Goal: Information Seeking & Learning: Check status

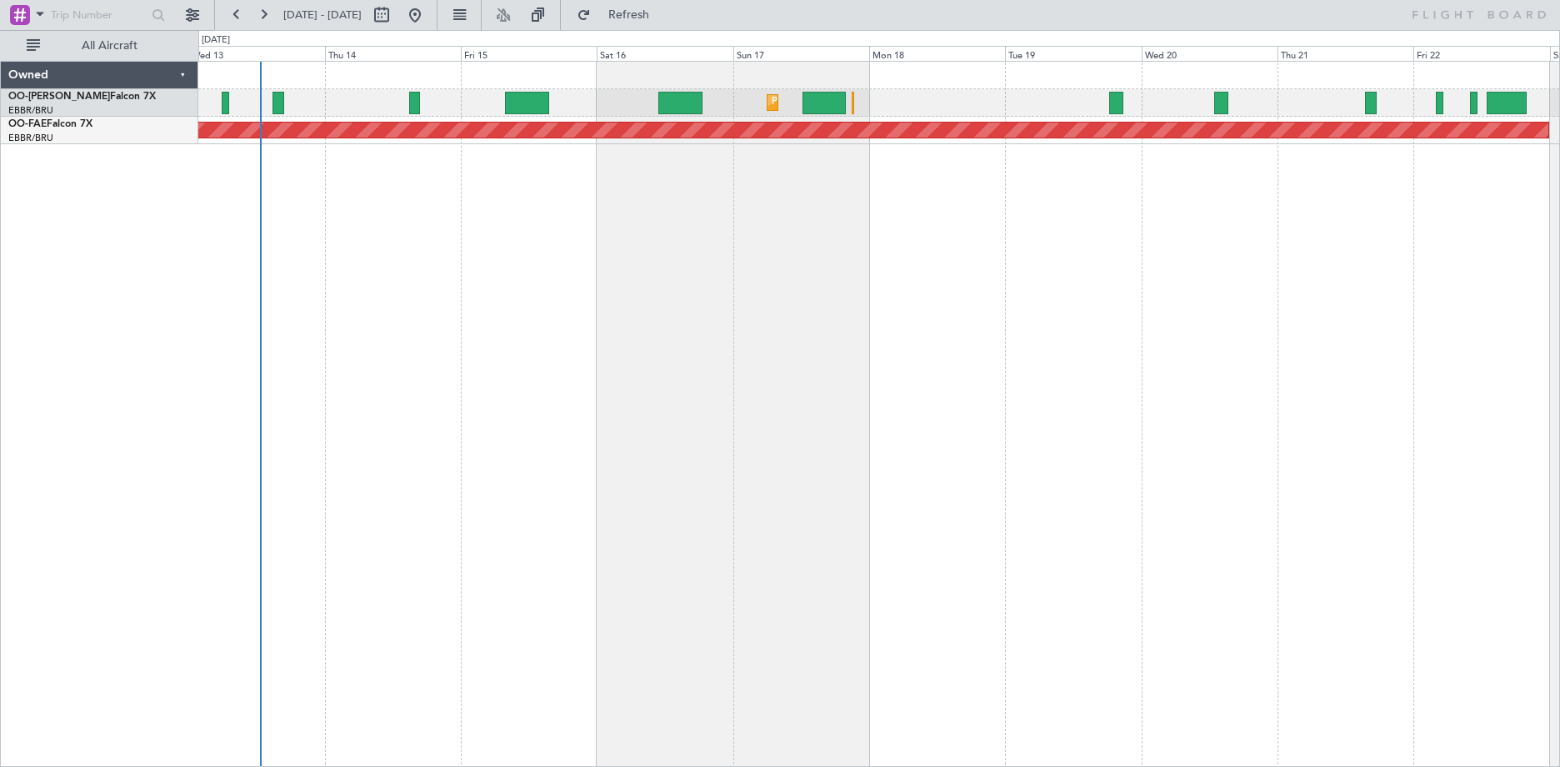
click at [492, 348] on div "Planned Maint [GEOGRAPHIC_DATA] ([GEOGRAPHIC_DATA] National) Unplanned Maint [G…" at bounding box center [879, 414] width 1362 height 706
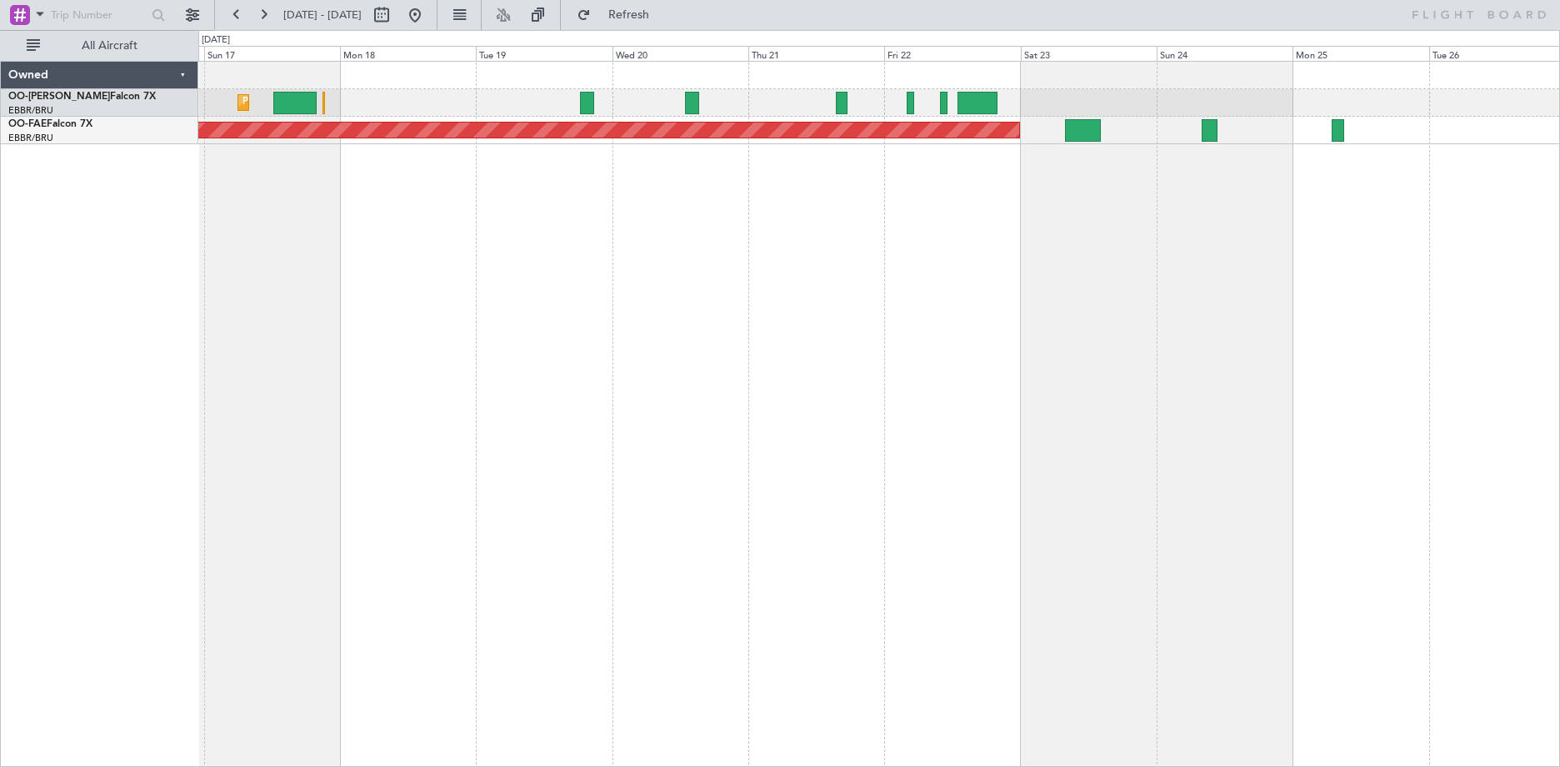
click at [619, 348] on div "Planned Maint [GEOGRAPHIC_DATA] ([GEOGRAPHIC_DATA] National) Planned Maint [GEO…" at bounding box center [879, 414] width 1362 height 706
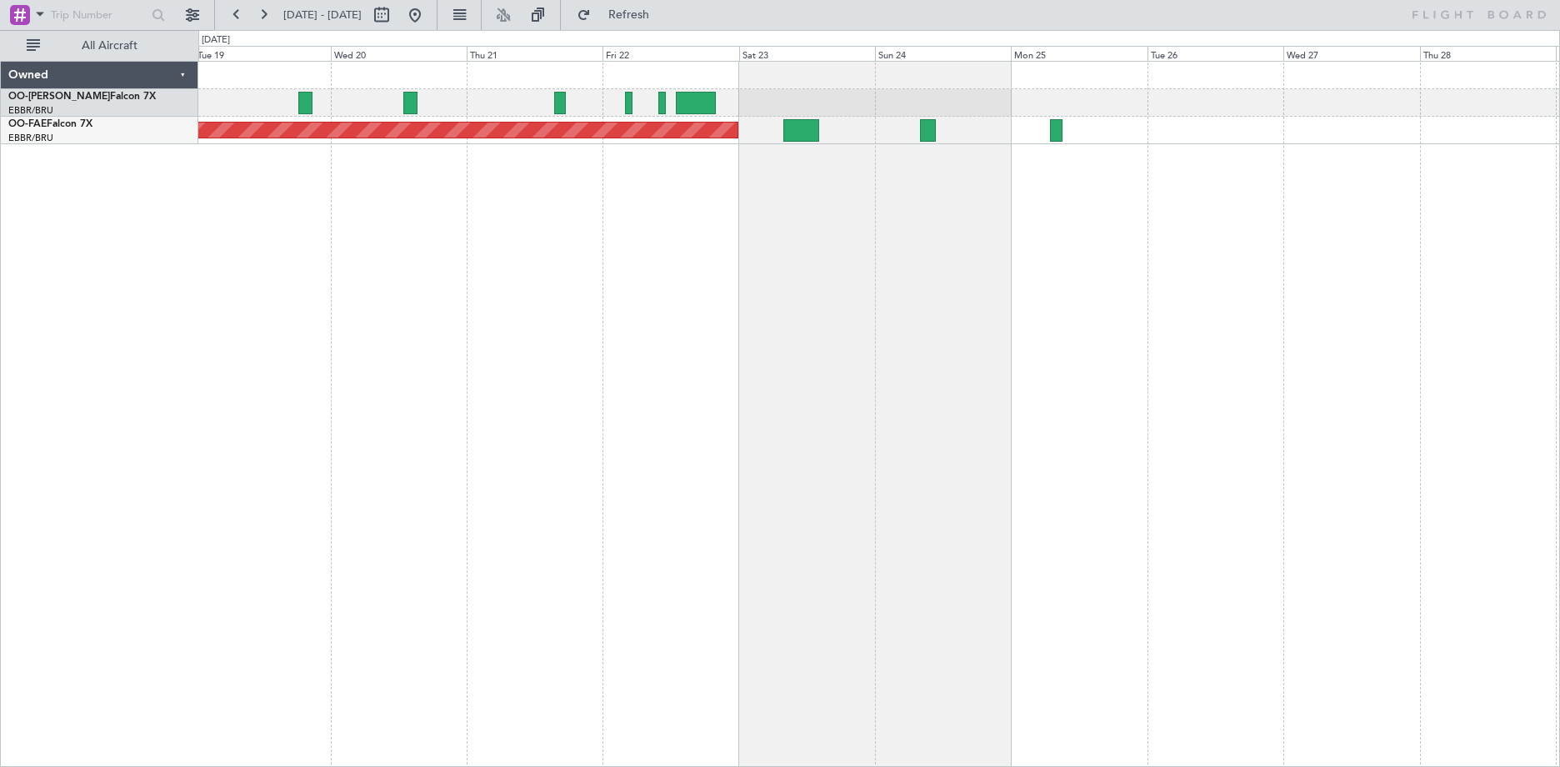
click at [743, 353] on div "Planned Maint [GEOGRAPHIC_DATA] ([GEOGRAPHIC_DATA] National) Planned Maint [GEO…" at bounding box center [879, 414] width 1362 height 706
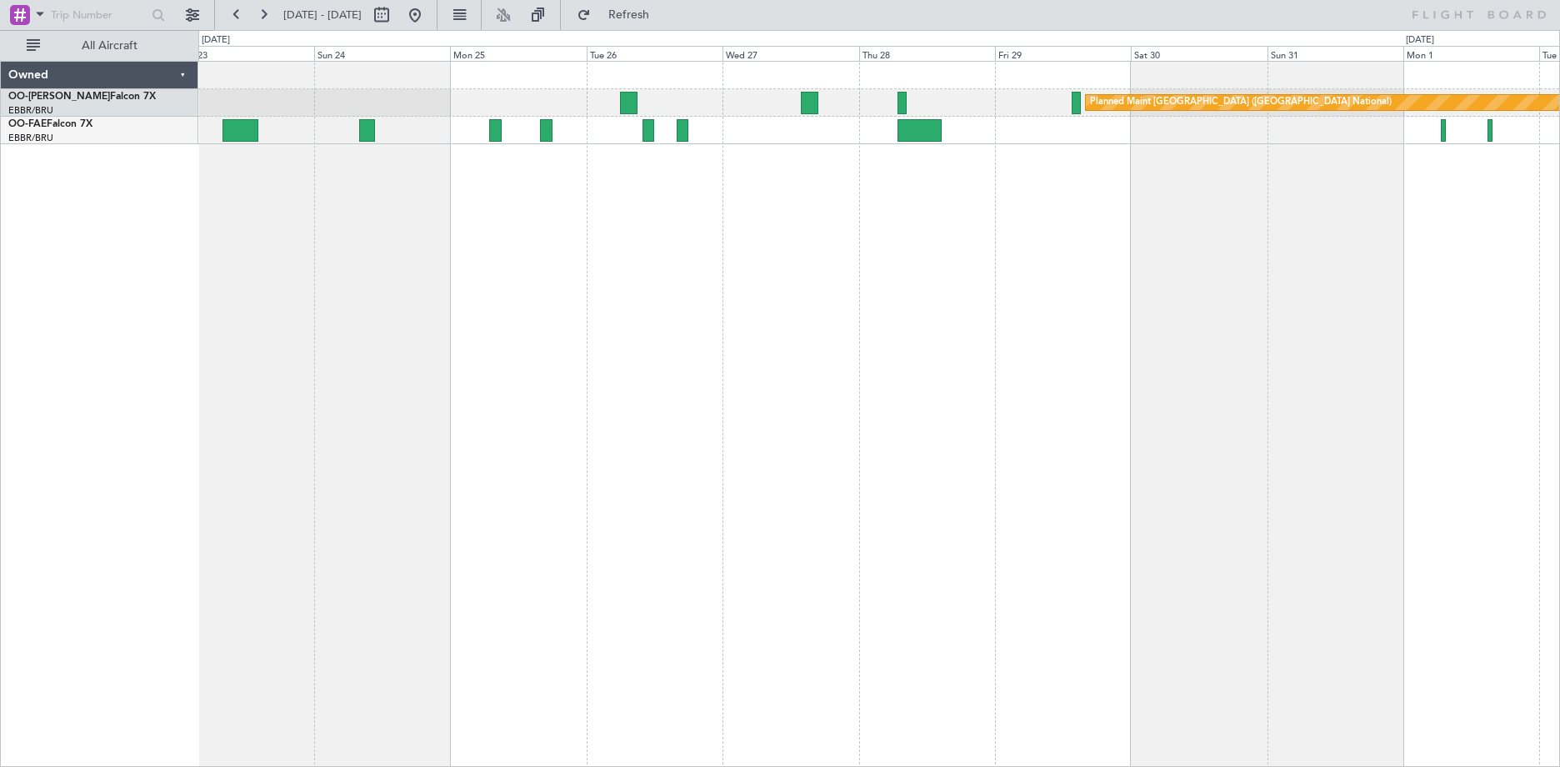
click at [631, 346] on div "Planned Maint [GEOGRAPHIC_DATA] ([GEOGRAPHIC_DATA] National) Owner [GEOGRAPHIC_…" at bounding box center [879, 414] width 1362 height 706
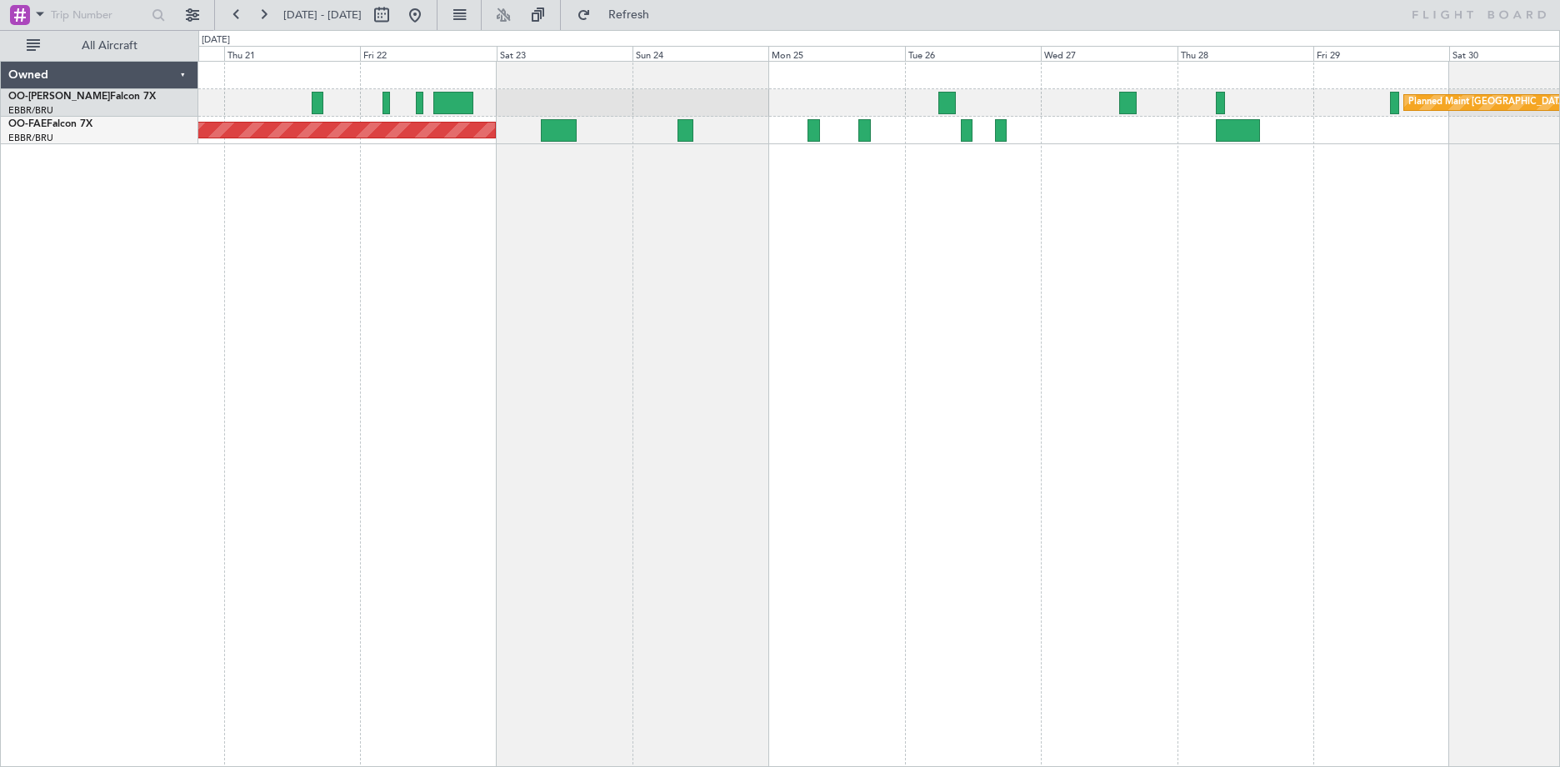
click at [987, 180] on div "Planned Maint [GEOGRAPHIC_DATA] ([GEOGRAPHIC_DATA] National) Planned Maint [GEO…" at bounding box center [879, 414] width 1362 height 706
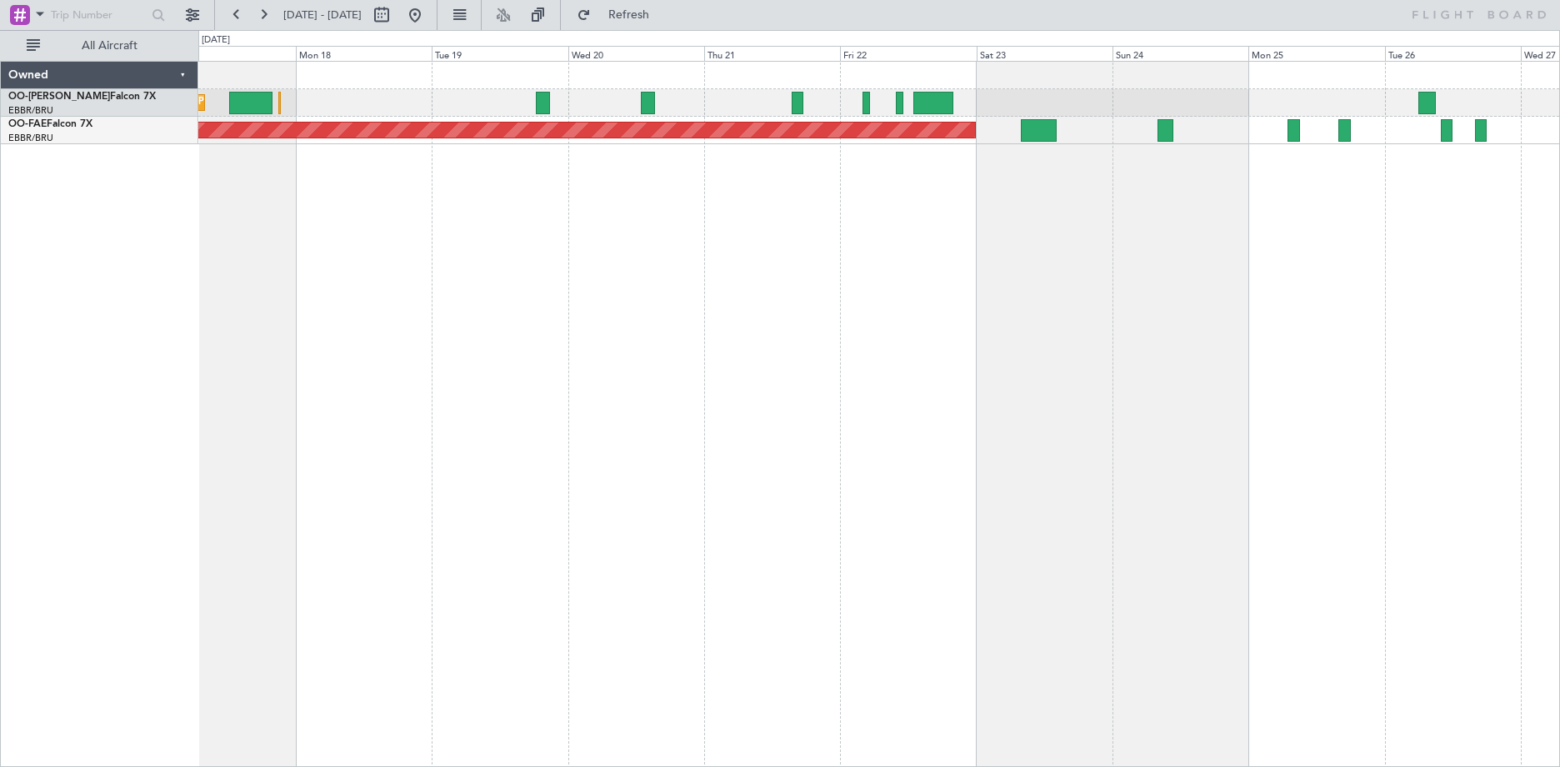
click at [1080, 211] on div "Planned Maint [GEOGRAPHIC_DATA] ([GEOGRAPHIC_DATA] National) Planned Maint [GEO…" at bounding box center [879, 414] width 1362 height 706
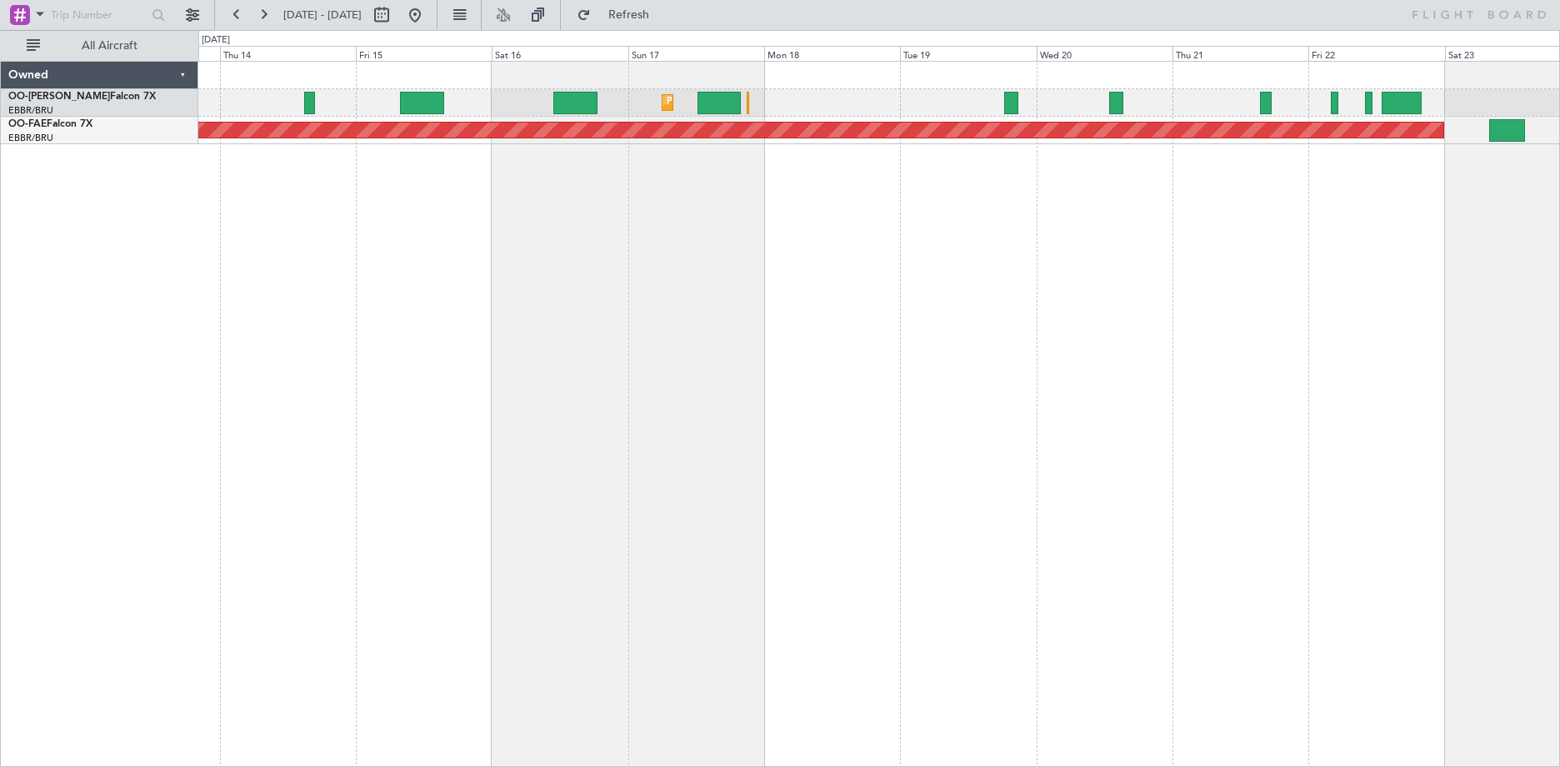
click at [895, 175] on div "Planned Maint [GEOGRAPHIC_DATA] ([GEOGRAPHIC_DATA] National) Planned Maint [GEO…" at bounding box center [879, 414] width 1362 height 706
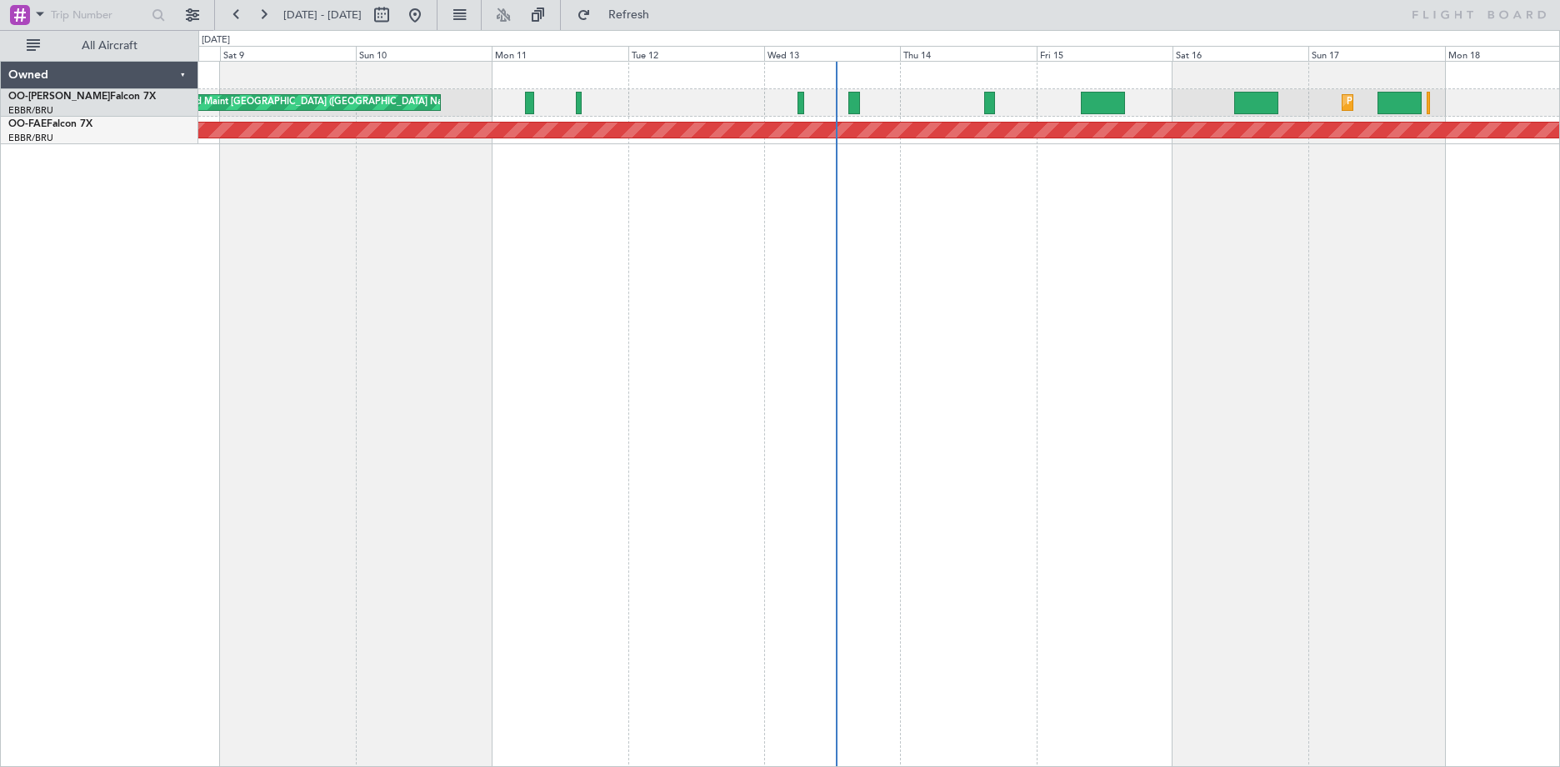
click at [904, 195] on div "Unplanned Maint [GEOGRAPHIC_DATA] ([GEOGRAPHIC_DATA] National) Planned Maint [G…" at bounding box center [879, 414] width 1362 height 706
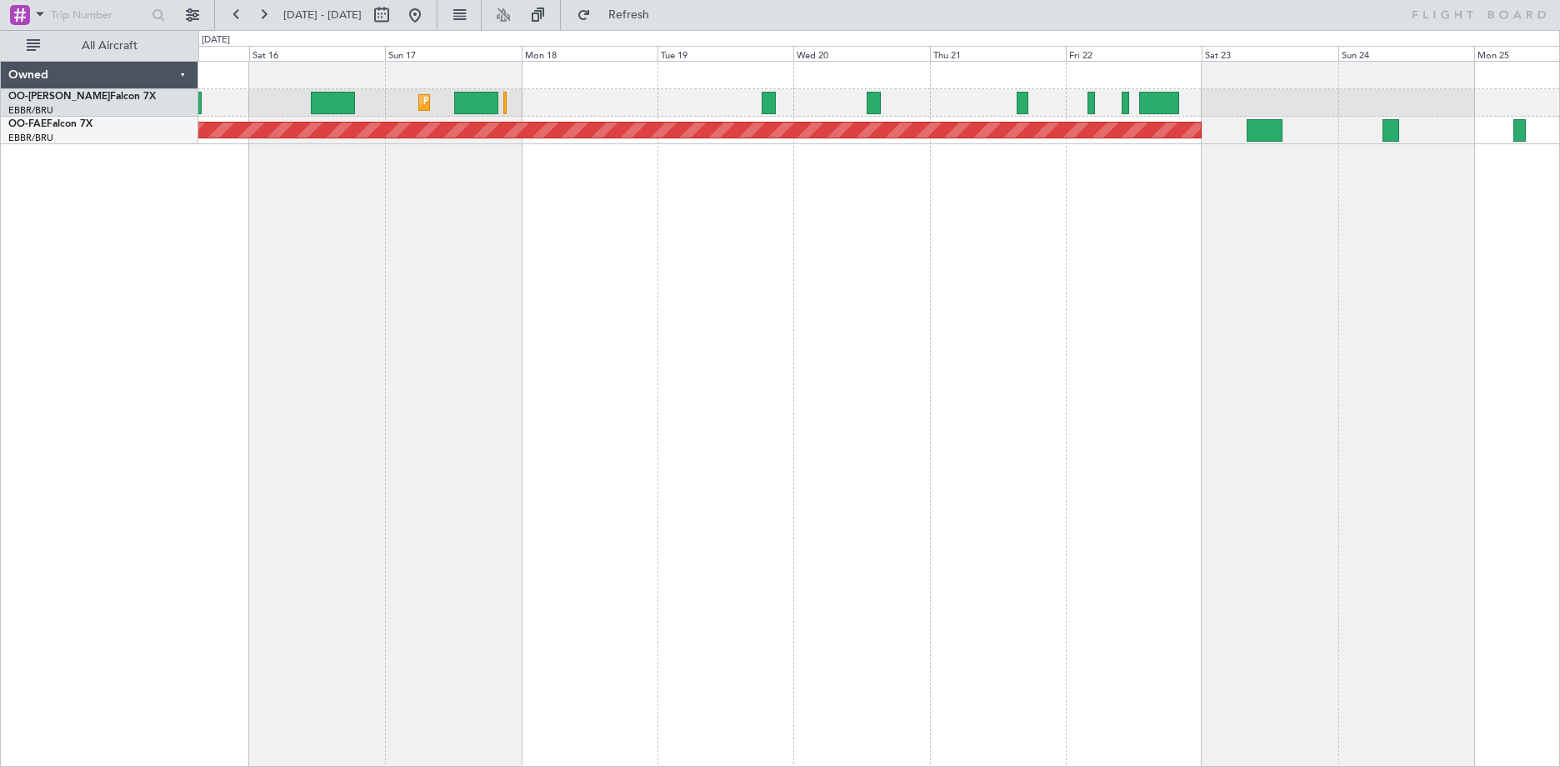
click at [323, 205] on div "Planned Maint [GEOGRAPHIC_DATA] ([GEOGRAPHIC_DATA] National) Planned Maint [GEO…" at bounding box center [879, 414] width 1362 height 706
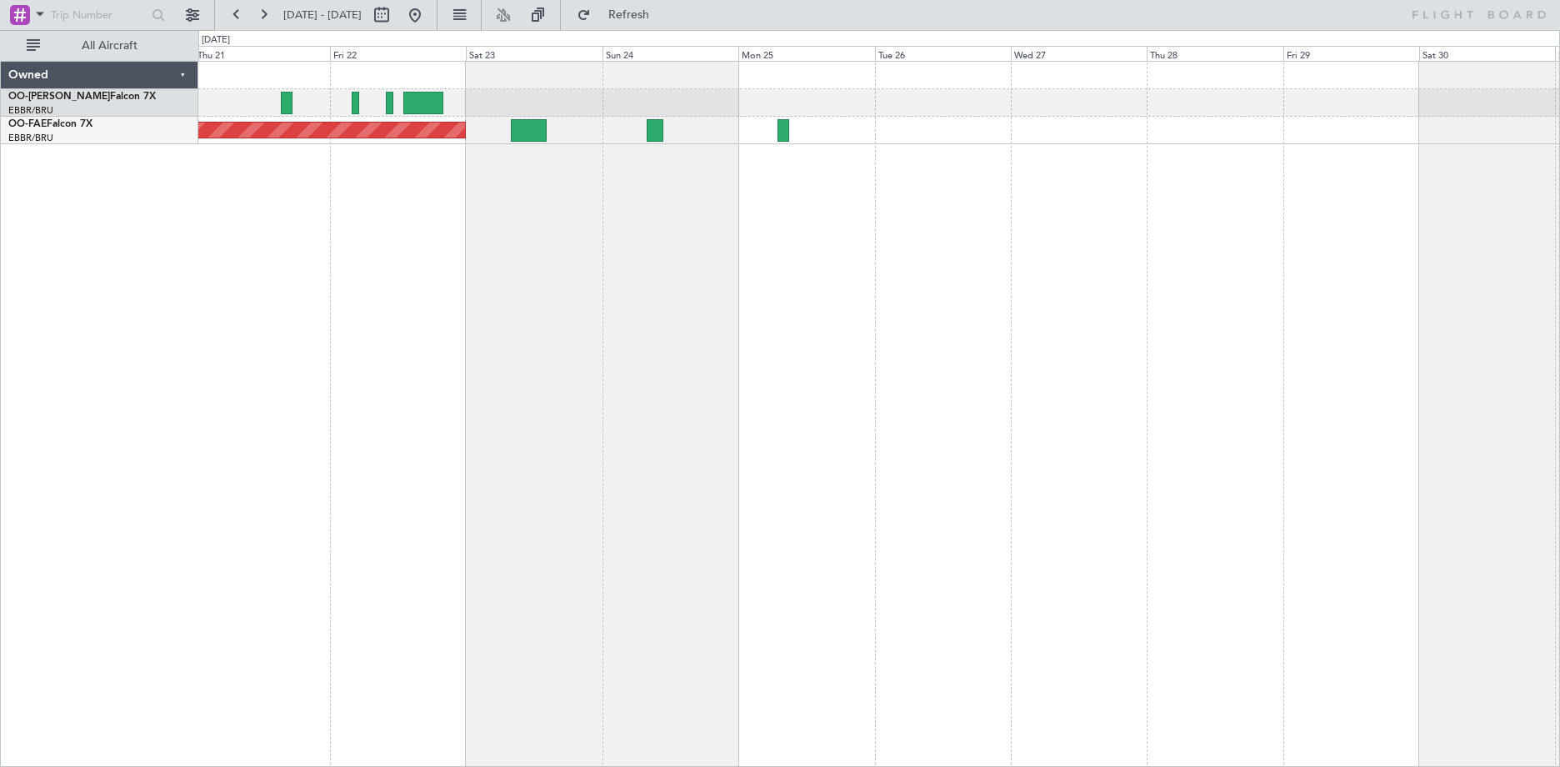
click at [640, 232] on div "Planned Maint Kortrijk-[GEOGRAPHIC_DATA]" at bounding box center [879, 414] width 1362 height 706
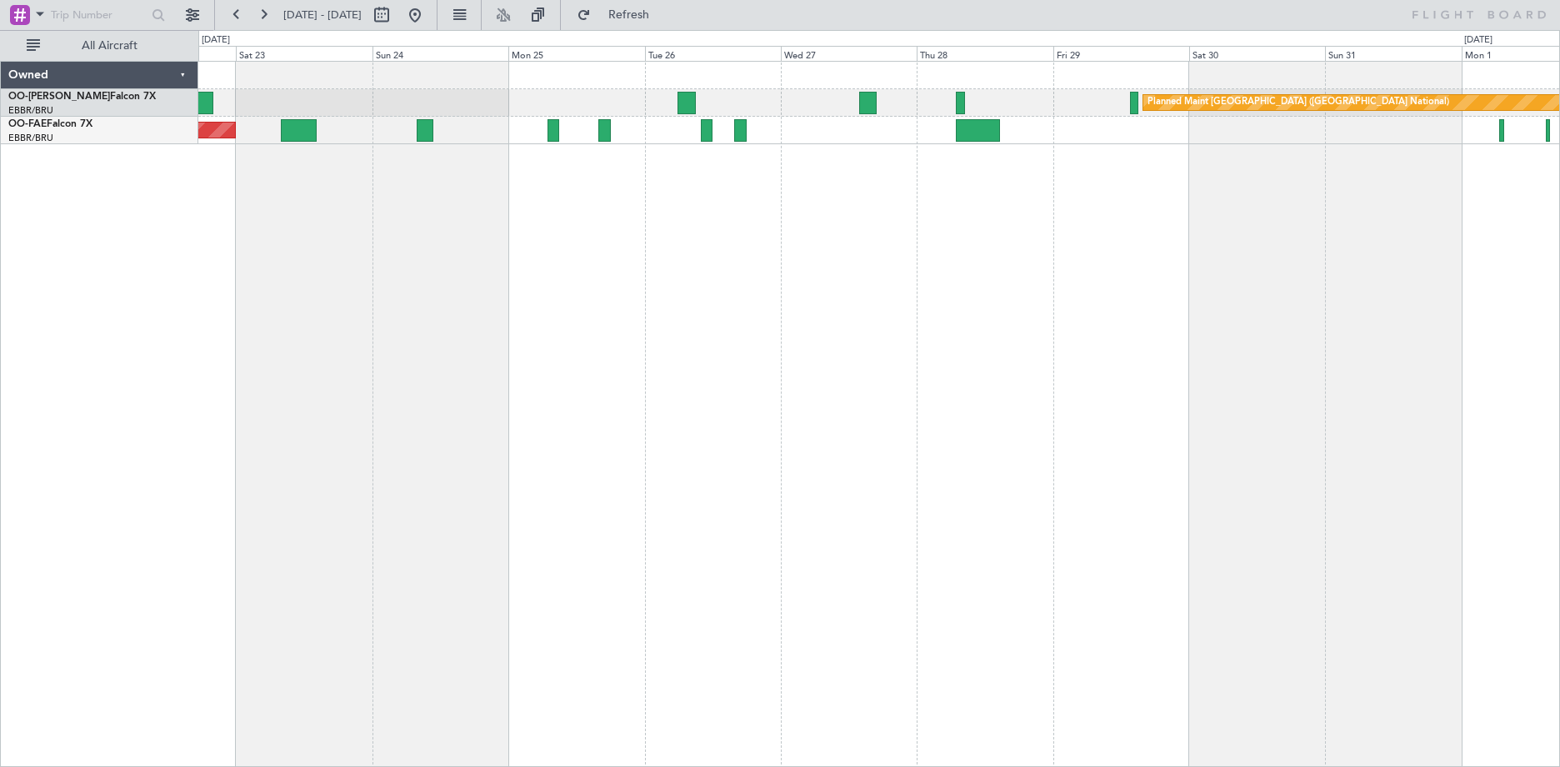
click at [664, 223] on div "Planned Maint [GEOGRAPHIC_DATA] ([GEOGRAPHIC_DATA] National) Owner [GEOGRAPHIC_…" at bounding box center [879, 414] width 1362 height 706
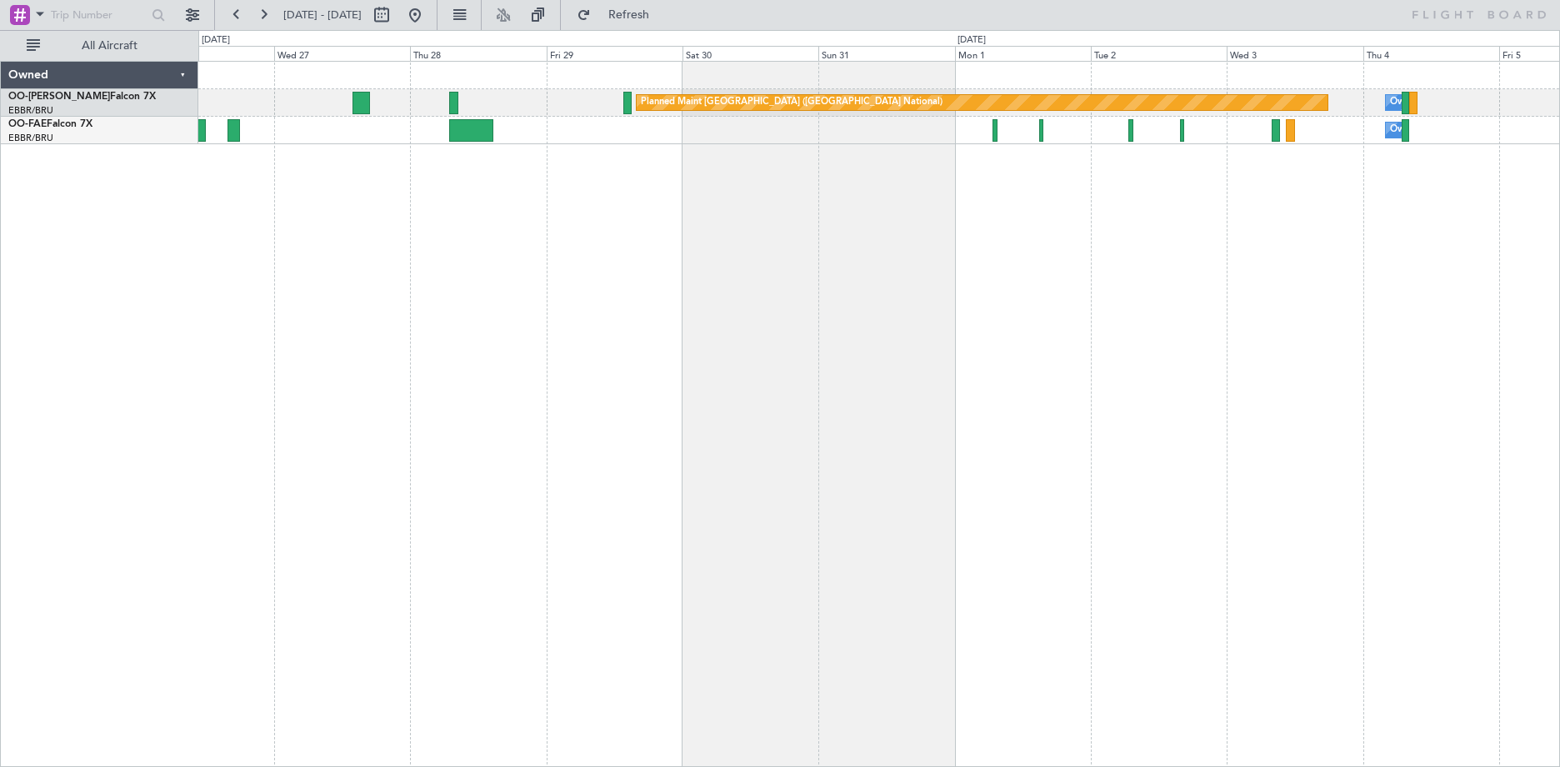
click at [867, 221] on div "Planned Maint [GEOGRAPHIC_DATA] ([GEOGRAPHIC_DATA] National) Owner [GEOGRAPHIC_…" at bounding box center [879, 414] width 1362 height 706
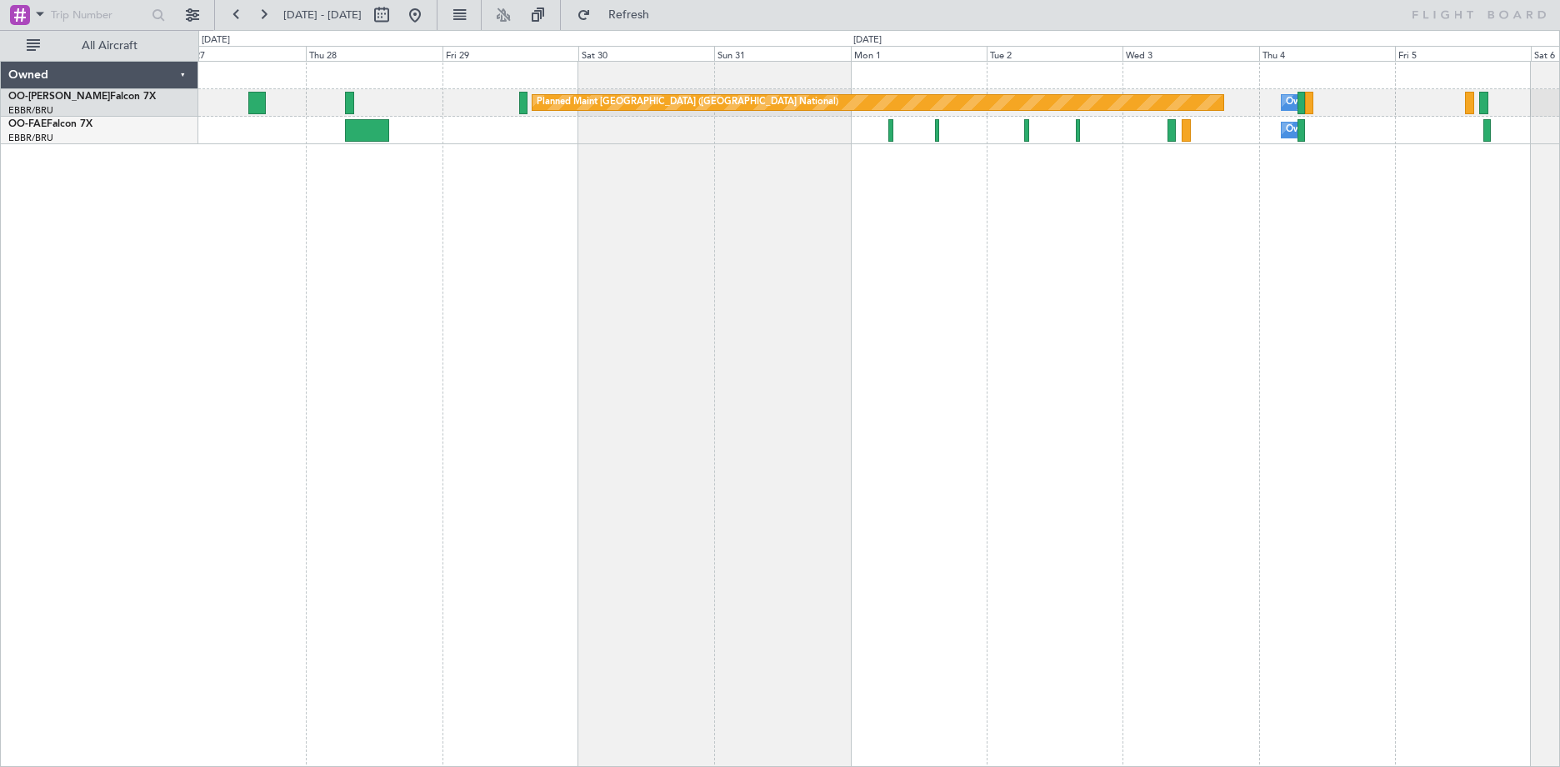
click at [987, 196] on div "Planned Maint [GEOGRAPHIC_DATA] ([GEOGRAPHIC_DATA] National) Owner [GEOGRAPHIC_…" at bounding box center [879, 414] width 1362 height 706
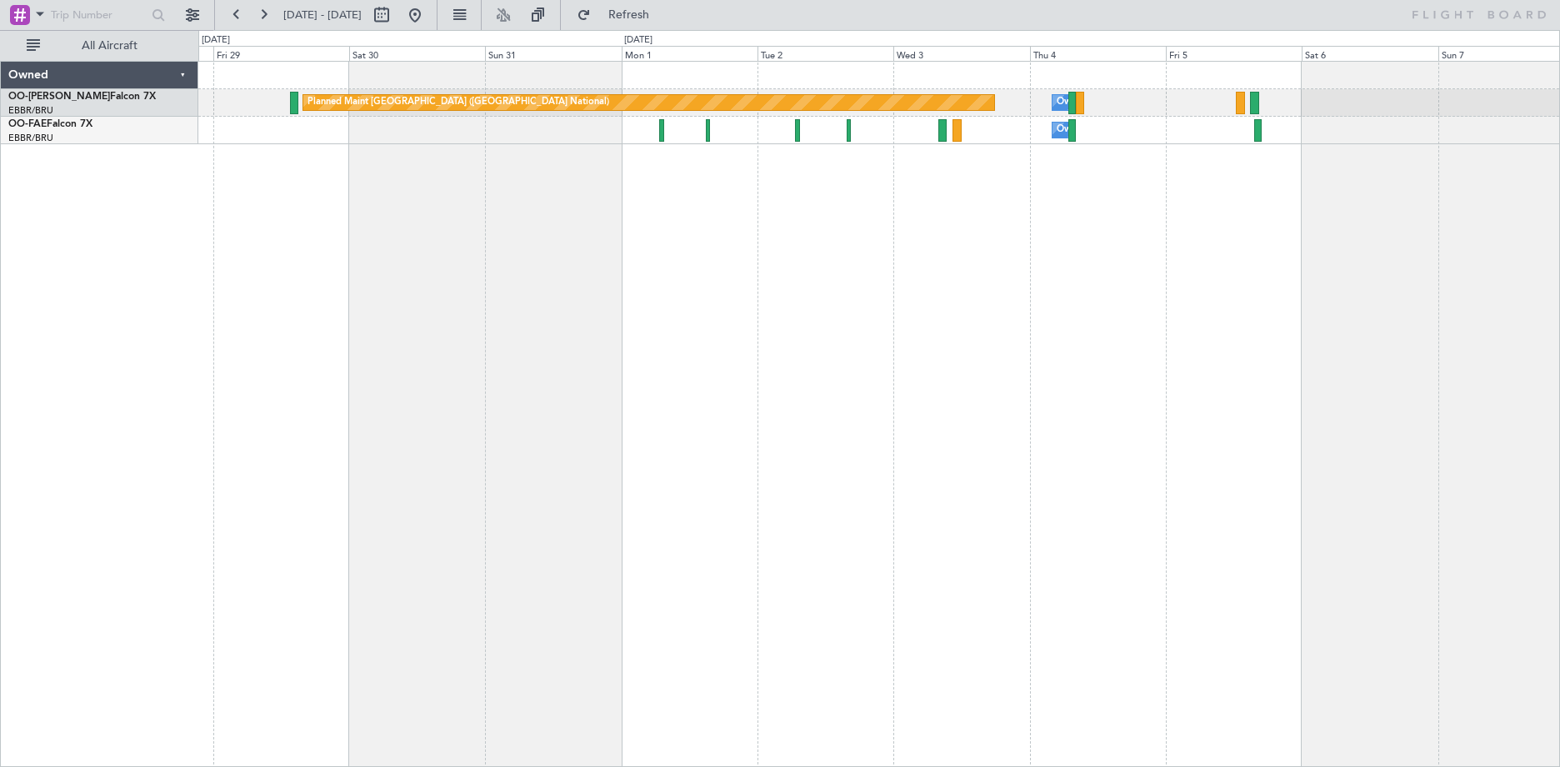
click at [907, 327] on div "Planned Maint [GEOGRAPHIC_DATA] ([GEOGRAPHIC_DATA] National) Owner [GEOGRAPHIC_…" at bounding box center [879, 414] width 1362 height 706
